Goal: Information Seeking & Learning: Learn about a topic

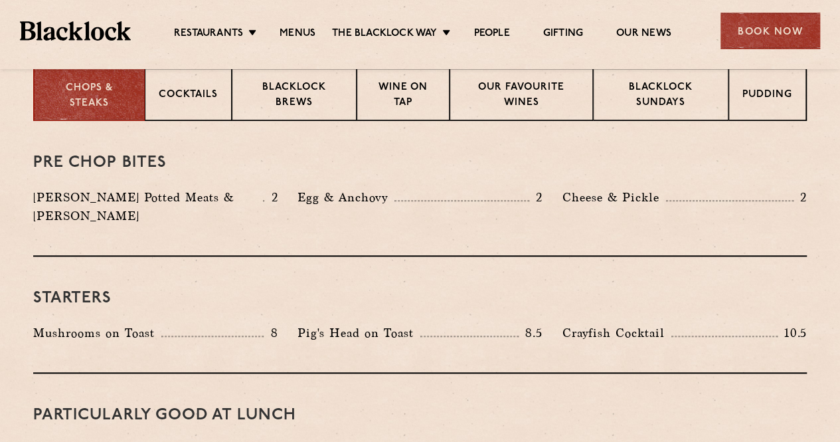
drag, startPoint x: 0, startPoint y: 0, endPoint x: 343, endPoint y: 210, distance: 402.3
click at [343, 210] on div "Egg & Anchovy 2" at bounding box center [419, 210] width 264 height 44
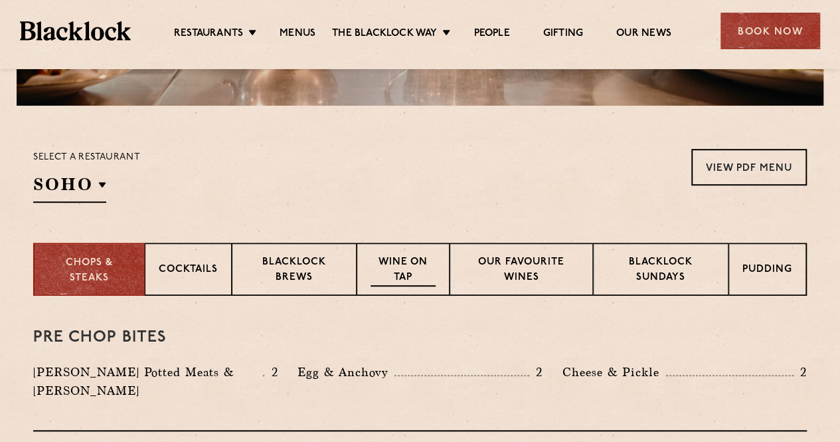
scroll to position [361, 0]
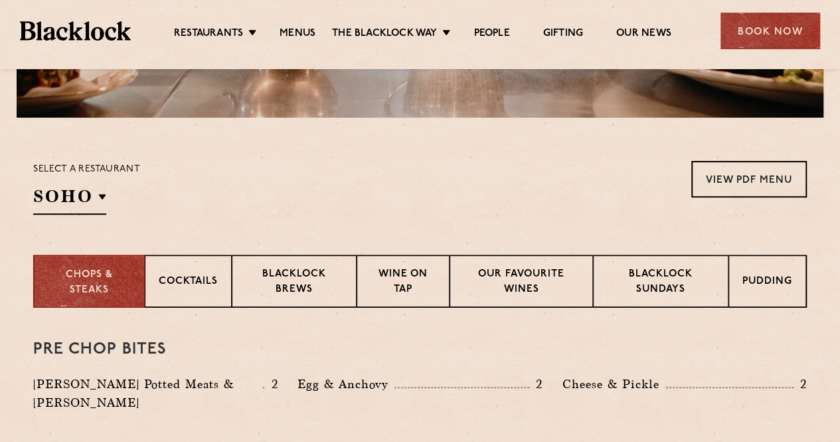
click at [88, 218] on section "Select a restaurant [GEOGRAPHIC_DATA] [GEOGRAPHIC_DATA] [GEOGRAPHIC_DATA] [GEOG…" at bounding box center [420, 186] width 840 height 137
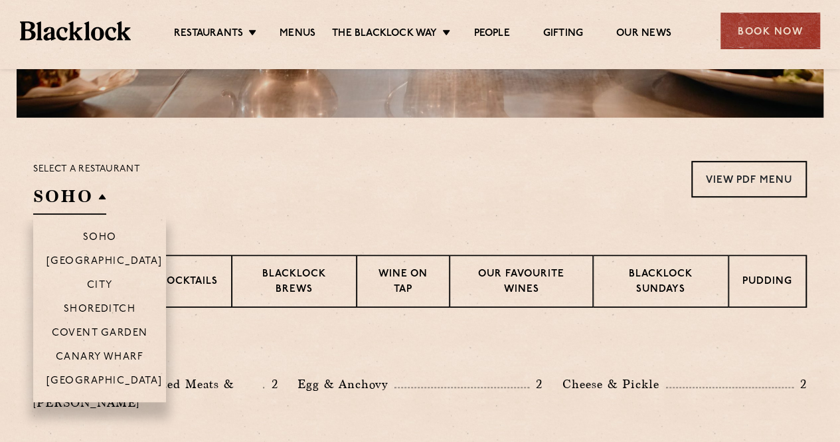
click at [86, 206] on h2 "SOHO" at bounding box center [69, 200] width 73 height 30
click at [110, 377] on p "[GEOGRAPHIC_DATA]" at bounding box center [104, 381] width 116 height 13
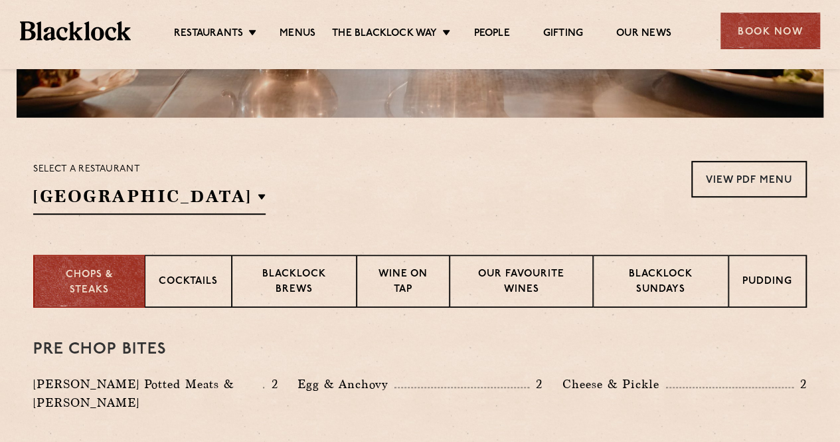
click at [214, 186] on div "Select a restaurant [GEOGRAPHIC_DATA] [GEOGRAPHIC_DATA] [GEOGRAPHIC_DATA] [GEOG…" at bounding box center [419, 188] width 773 height 54
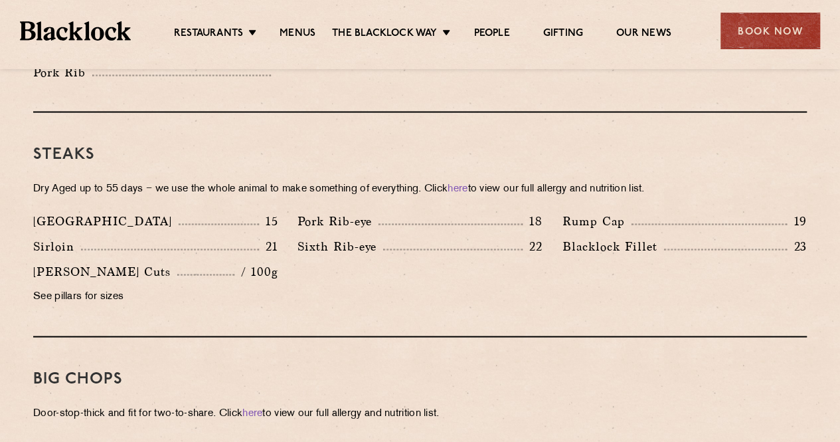
scroll to position [1221, 0]
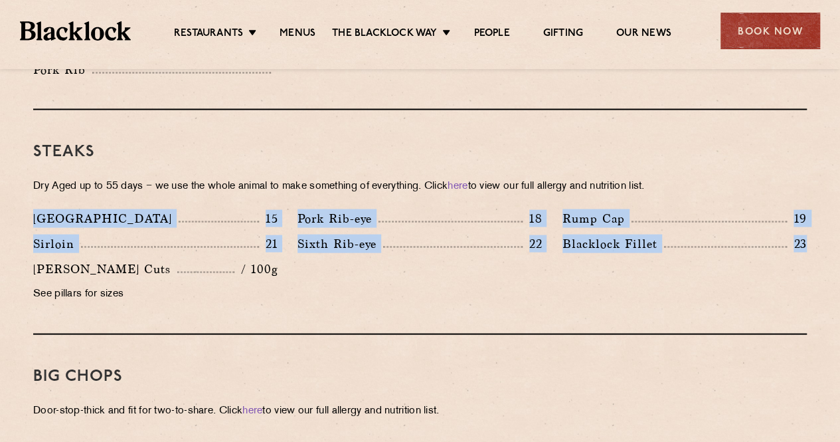
drag, startPoint x: 818, startPoint y: 228, endPoint x: 13, endPoint y: 201, distance: 805.1
click at [13, 201] on section "Pre Chop Bites Blacklock Potted Meats & Kimchi 2 Egg & Anchovy 2 Cheese & Pickl…" at bounding box center [420, 415] width 840 height 1936
copy div "Denver 15 Pork Rib-eye 18 Rump Cap 19 Sirloin 21 Sixth Rib-eye 22 [PERSON_NAME]…"
click at [393, 257] on div "[GEOGRAPHIC_DATA] 15 Pork Rib-eye 18 Rump Cap 19 [GEOGRAPHIC_DATA] 21 22 23" at bounding box center [419, 258] width 793 height 101
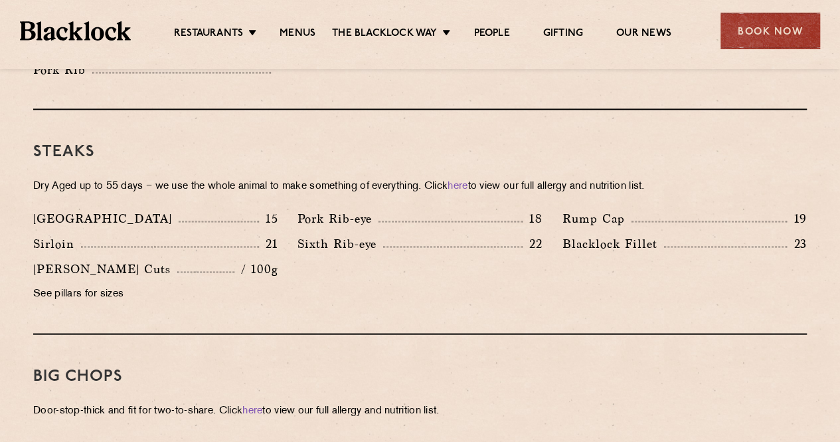
click at [517, 234] on div "Sixth Rib-eye 22" at bounding box center [419, 243] width 244 height 19
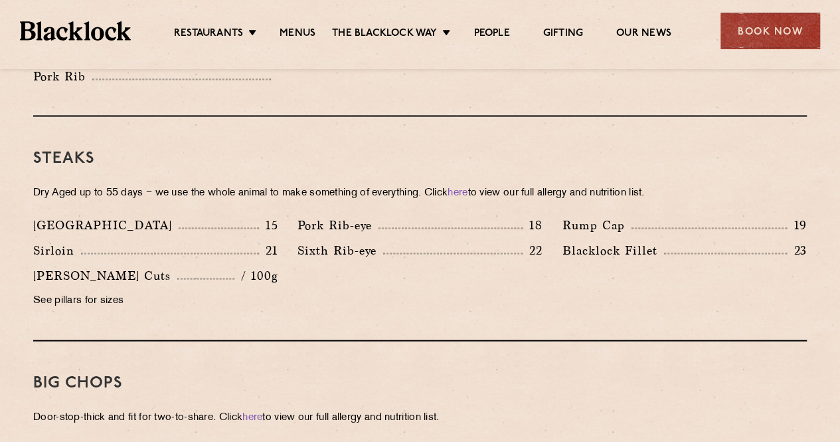
scroll to position [1210, 0]
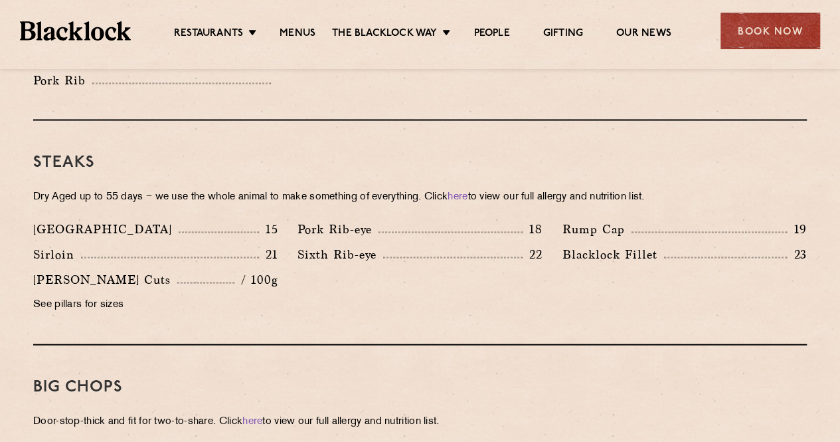
click at [466, 250] on div "Sixth Rib-eye 22" at bounding box center [419, 256] width 264 height 25
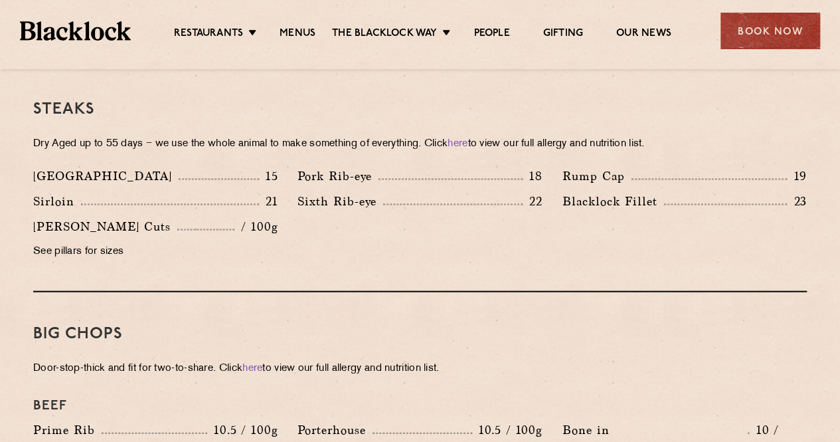
click at [493, 326] on div "Big Chops Door-stop-thick and fit for two-to-share. Click here to view our full…" at bounding box center [419, 417] width 773 height 250
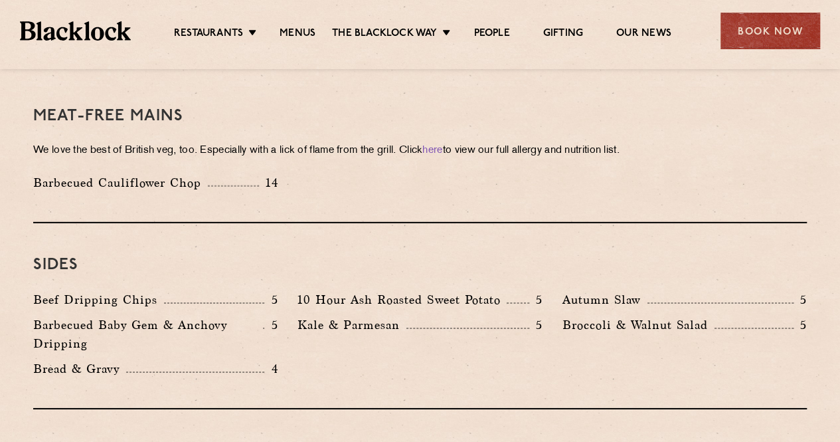
scroll to position [1910, 0]
click at [385, 247] on div "Sides Beef Dripping Chips 5 10 Hour Ash Roasted Sweet Potato 5 Autumn Slaw 5 Ba…" at bounding box center [419, 315] width 773 height 186
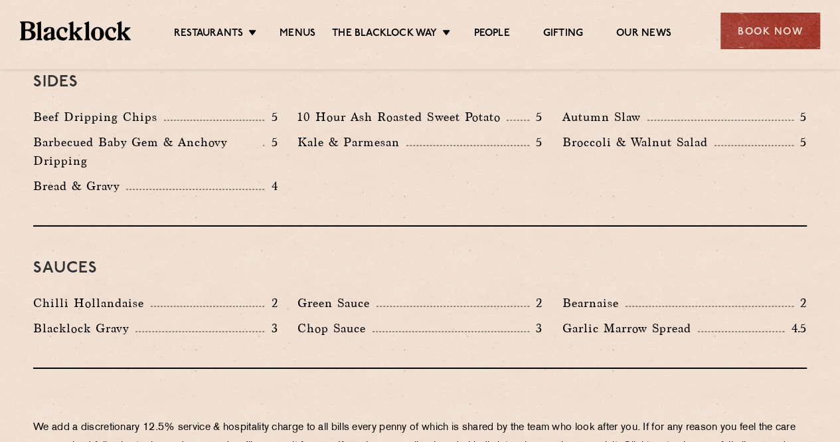
scroll to position [2100, 0]
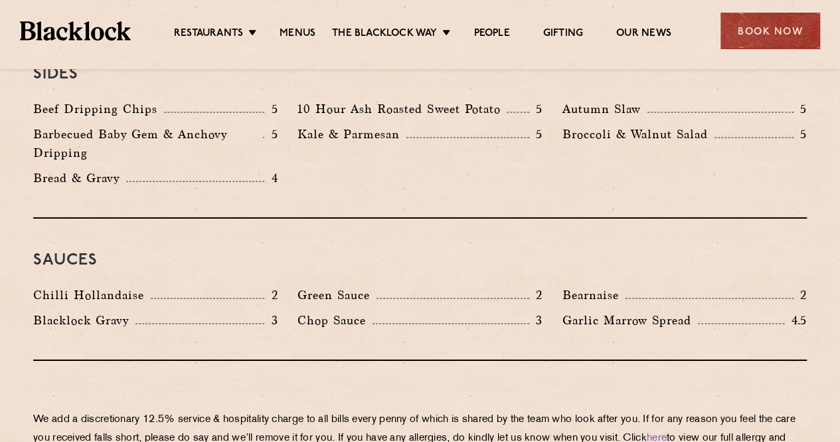
click at [335, 311] on div "Sauces Chilli Hollandaise 2 [GEOGRAPHIC_DATA] 2 Bearnaise 2 [PERSON_NAME] Gravy…" at bounding box center [419, 289] width 773 height 142
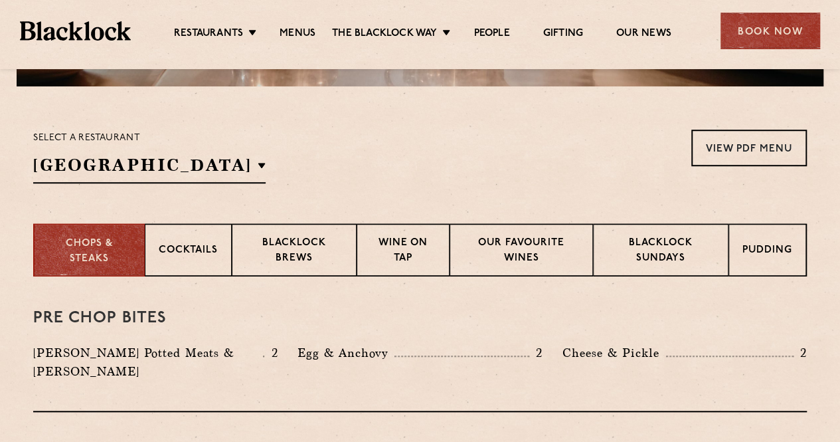
scroll to position [390, 0]
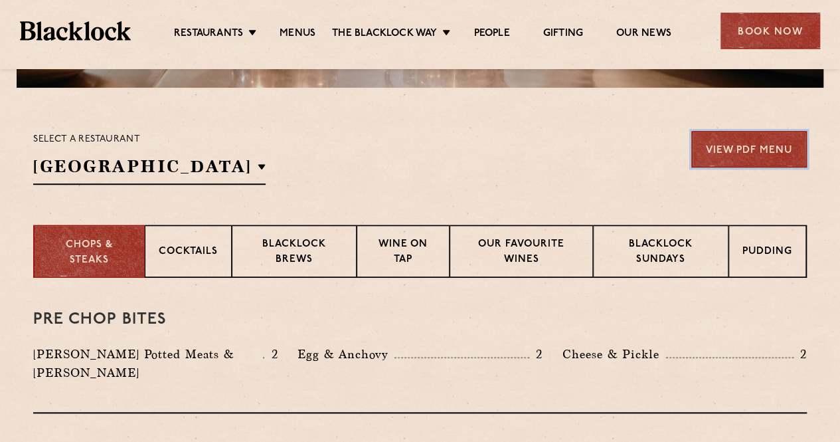
click at [758, 165] on link "View PDF Menu" at bounding box center [749, 149] width 116 height 37
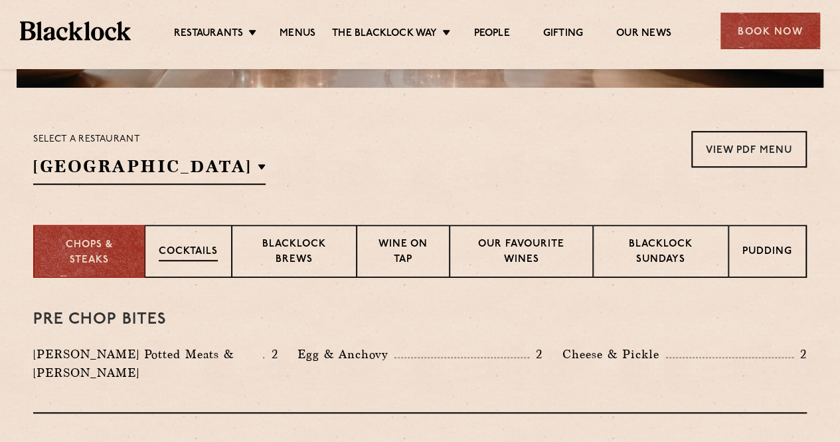
click at [214, 244] on p "Cocktails" at bounding box center [188, 252] width 59 height 17
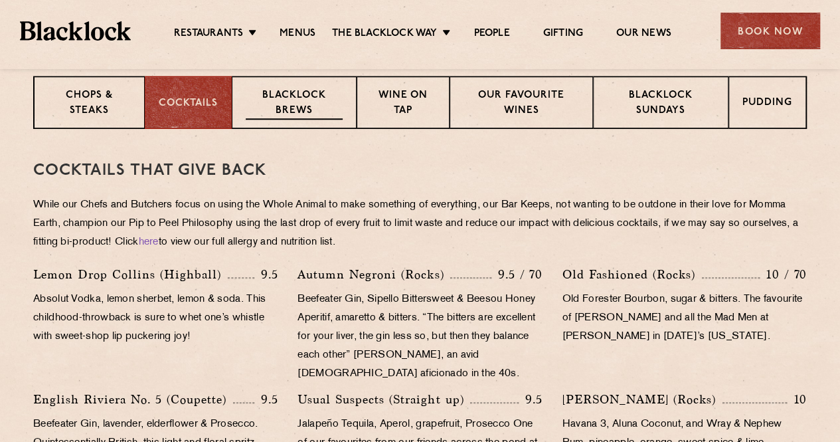
scroll to position [525, 0]
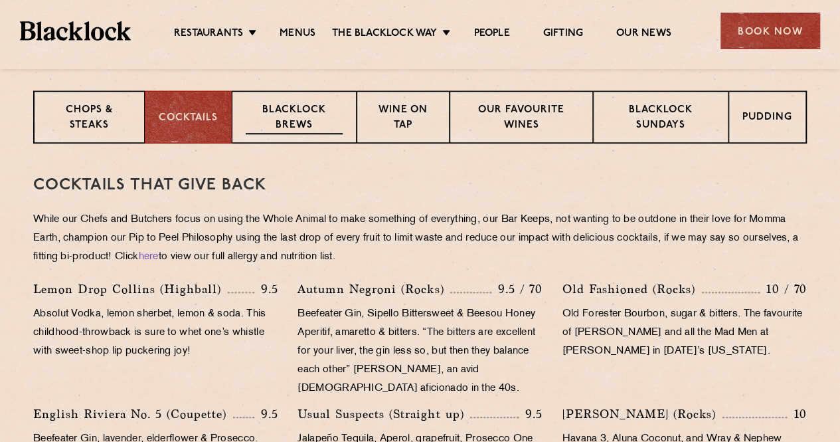
click at [305, 140] on div "Blacklock Brews" at bounding box center [294, 116] width 125 height 53
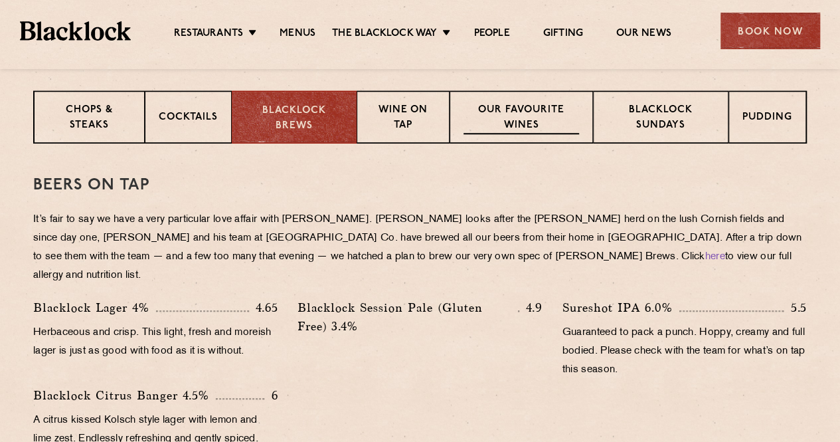
click at [520, 128] on p "Our favourite wines" at bounding box center [520, 118] width 115 height 31
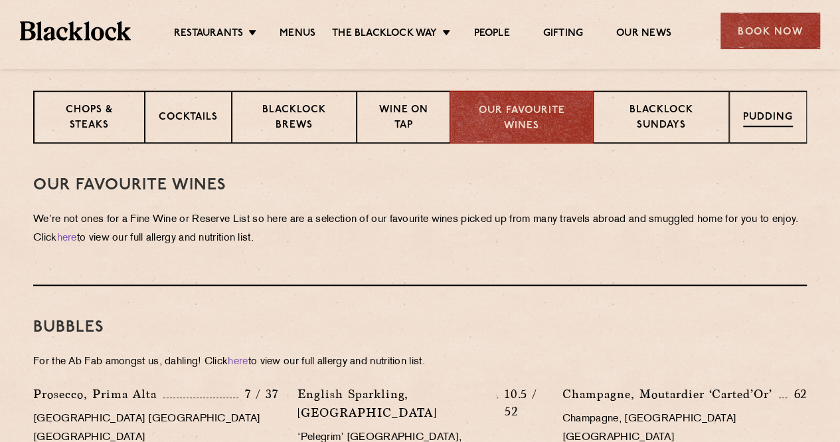
click at [746, 111] on p "Pudding" at bounding box center [768, 118] width 50 height 17
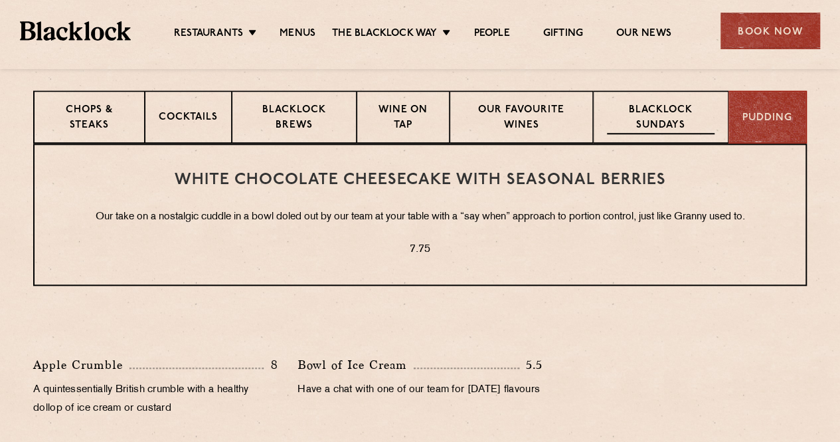
click at [705, 115] on p "Blacklock Sundays" at bounding box center [661, 118] width 108 height 31
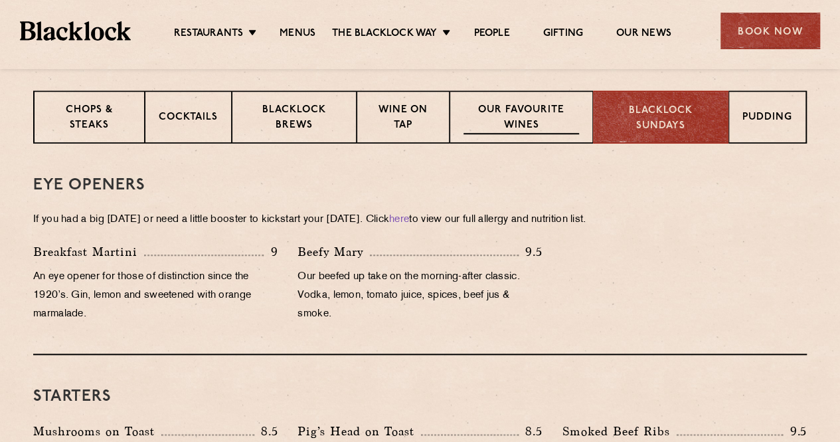
click at [559, 112] on p "Our favourite wines" at bounding box center [520, 118] width 115 height 31
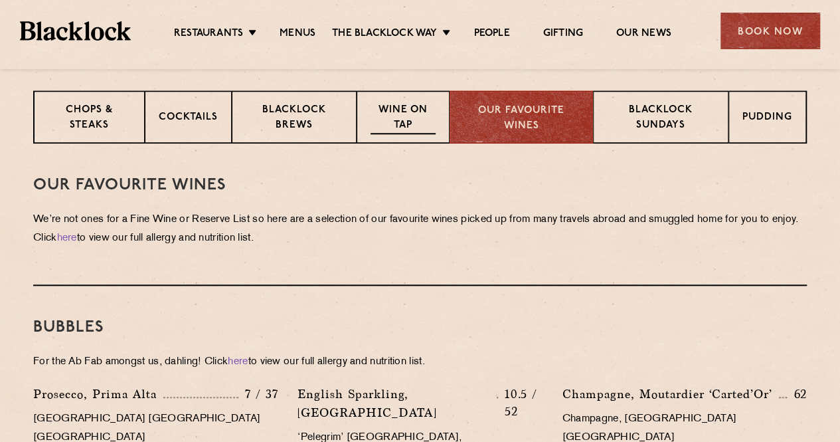
click at [423, 127] on p "Wine on Tap" at bounding box center [402, 118] width 65 height 31
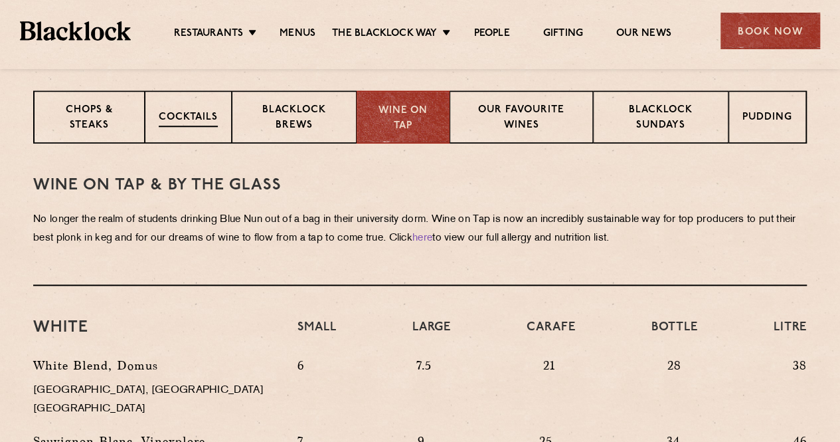
click at [194, 111] on p "Cocktails" at bounding box center [188, 118] width 59 height 17
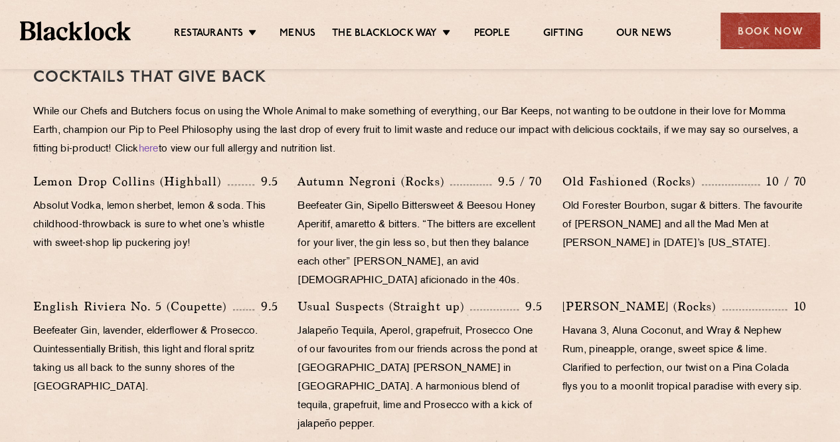
scroll to position [631, 0]
